Goal: Information Seeking & Learning: Learn about a topic

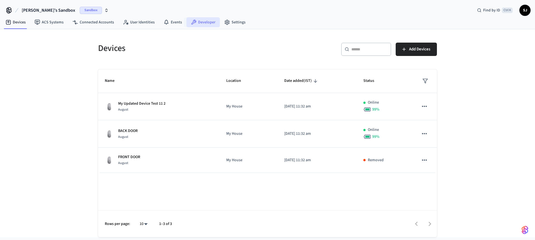
click at [206, 22] on link "Developer" at bounding box center [202, 22] width 33 height 10
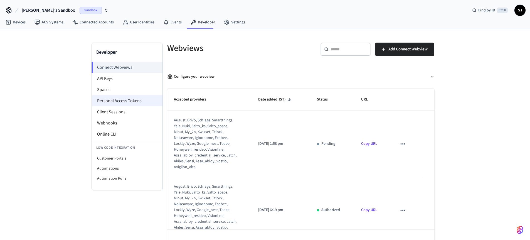
click at [107, 98] on li "Personal Access Tokens" at bounding box center [127, 100] width 71 height 11
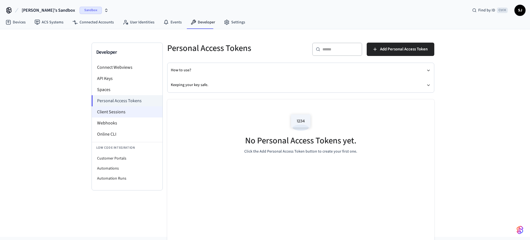
click at [98, 109] on li "Client Sessions" at bounding box center [127, 111] width 71 height 11
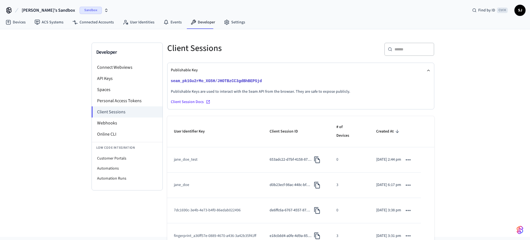
click at [192, 100] on div "Client Session Docs" at bounding box center [301, 102] width 260 height 6
